Goal: Task Accomplishment & Management: Use online tool/utility

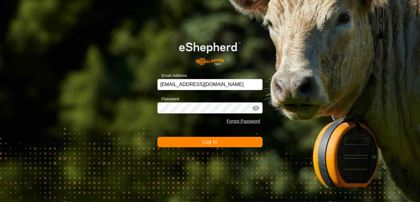
click at [209, 143] on span "Log In" at bounding box center [209, 141] width 15 height 5
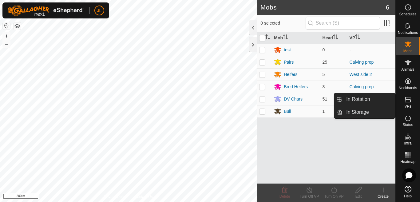
click at [407, 99] on icon at bounding box center [408, 100] width 6 height 6
click at [359, 99] on link "In Rotation" at bounding box center [368, 99] width 53 height 12
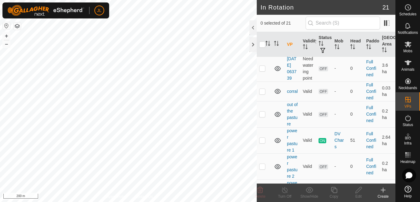
scroll to position [517, 0]
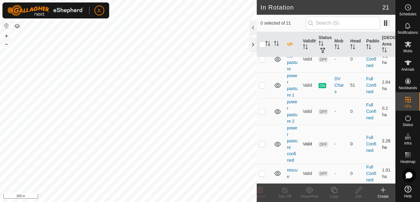
click at [263, 144] on p-checkbox at bounding box center [262, 143] width 6 height 5
checkbox input "true"
click at [358, 193] on icon at bounding box center [358, 189] width 8 height 7
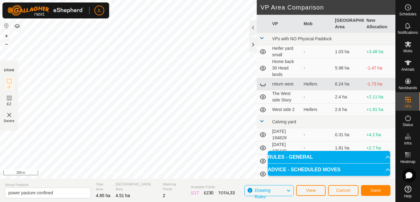
click at [18, 25] on button "button" at bounding box center [17, 25] width 7 height 7
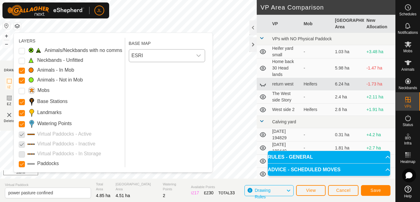
click at [199, 56] on icon "dropdown trigger" at bounding box center [198, 55] width 4 height 2
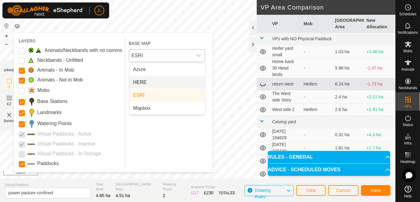
click at [150, 82] on li "HERE" at bounding box center [167, 82] width 76 height 12
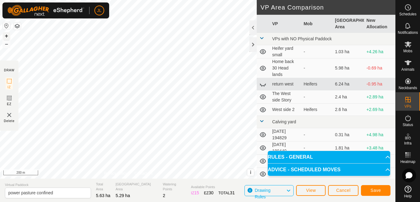
click at [6, 35] on button "+" at bounding box center [6, 35] width 7 height 7
click at [6, 37] on button "+" at bounding box center [6, 35] width 7 height 7
click at [375, 191] on span "Save" at bounding box center [375, 190] width 10 height 5
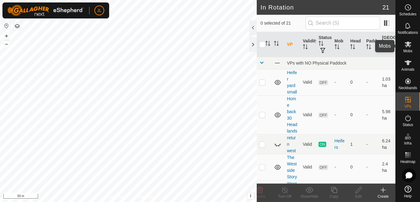
click at [406, 44] on icon at bounding box center [407, 44] width 7 height 6
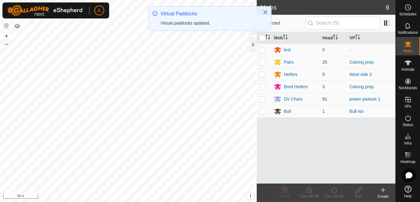
click at [261, 99] on p-checkbox at bounding box center [262, 98] width 6 height 5
checkbox input "true"
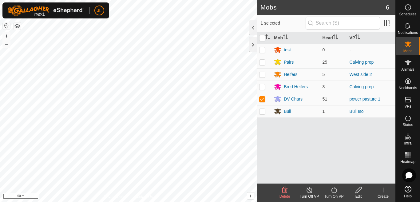
click at [334, 191] on icon at bounding box center [334, 189] width 8 height 7
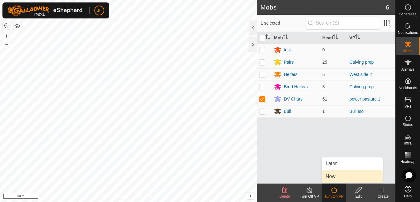
click at [333, 175] on link "Now" at bounding box center [352, 176] width 61 height 12
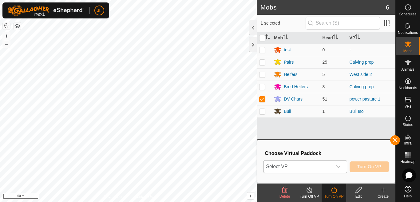
click at [338, 166] on icon "dropdown trigger" at bounding box center [337, 166] width 5 height 5
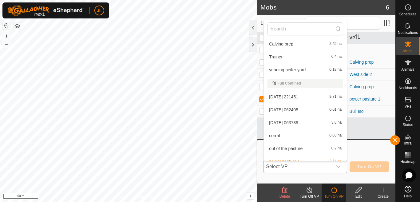
scroll to position [190, 0]
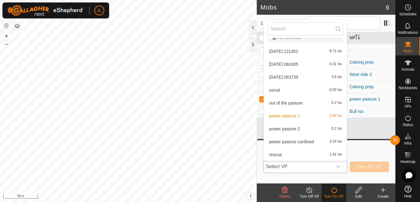
click at [302, 140] on li "power pasture confined 3.24 ha" at bounding box center [305, 141] width 83 height 12
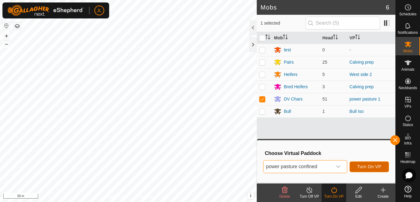
click at [368, 164] on button "Turn On VP" at bounding box center [368, 166] width 39 height 11
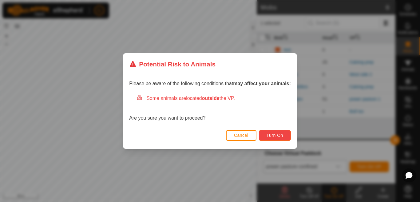
click at [270, 136] on span "Turn On" at bounding box center [274, 135] width 17 height 5
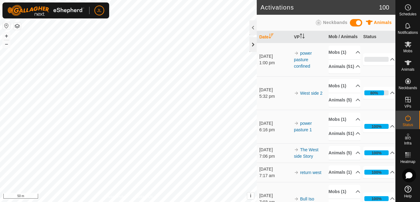
click at [251, 46] on div at bounding box center [252, 44] width 7 height 15
